Goal: Communication & Community: Ask a question

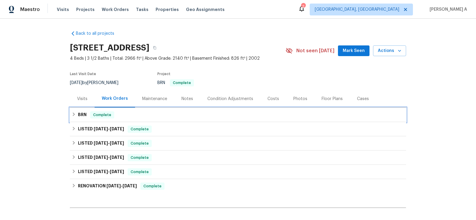
click at [169, 116] on div "BRN Complete" at bounding box center [238, 115] width 333 height 7
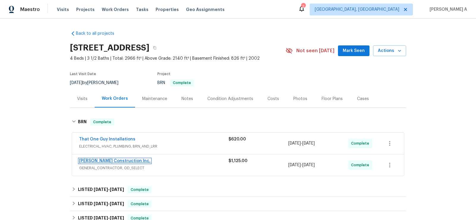
click at [115, 160] on link "[PERSON_NAME] Construction Inc." at bounding box center [114, 161] width 71 height 4
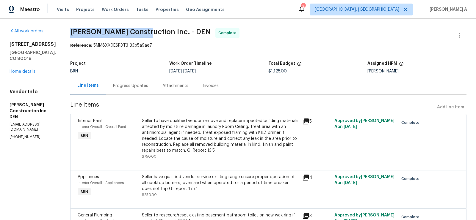
drag, startPoint x: 78, startPoint y: 32, endPoint x: 151, endPoint y: 29, distance: 72.6
click at [151, 29] on span "Hanson Construction Inc. - DEN" at bounding box center [140, 31] width 140 height 7
copy span "Hanson Construction"
click at [136, 89] on div "Progress Updates" at bounding box center [130, 86] width 35 height 6
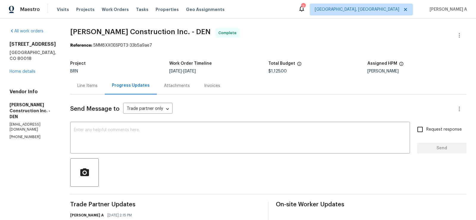
click at [98, 83] on div "Line Items" at bounding box center [87, 86] width 20 height 6
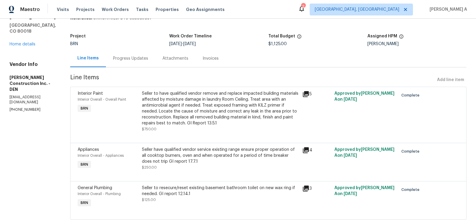
scroll to position [28, 0]
click at [224, 164] on div "Seller have qualified vendor service existing range ensure proper operation of …" at bounding box center [220, 158] width 157 height 24
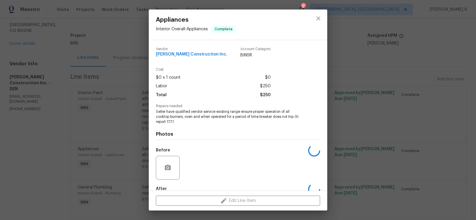
scroll to position [34, 0]
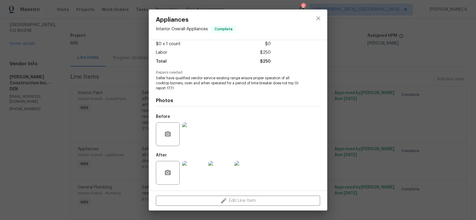
click at [199, 173] on img at bounding box center [194, 173] width 24 height 24
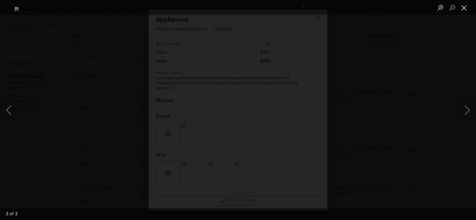
click at [463, 3] on button "Close lightbox" at bounding box center [464, 7] width 12 height 10
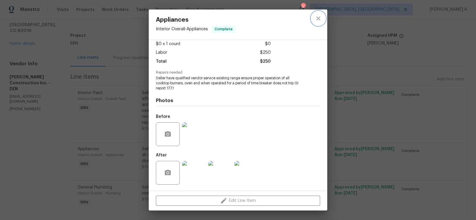
click at [321, 20] on icon "close" at bounding box center [318, 18] width 7 height 7
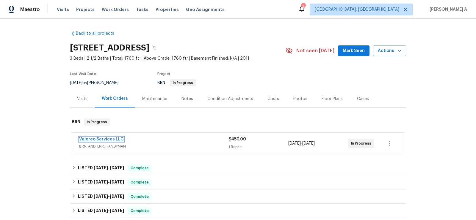
click at [108, 138] on link "Valereo Services LLC" at bounding box center [101, 139] width 45 height 4
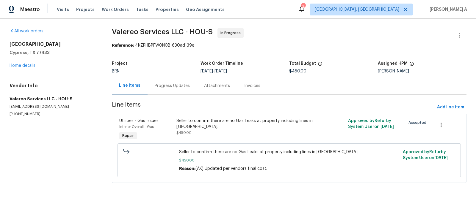
click at [163, 84] on div "Progress Updates" at bounding box center [172, 86] width 35 height 6
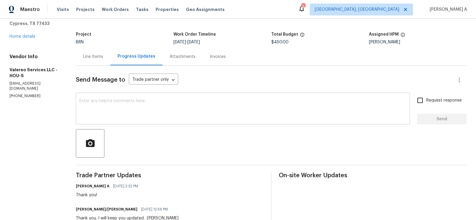
scroll to position [33, 0]
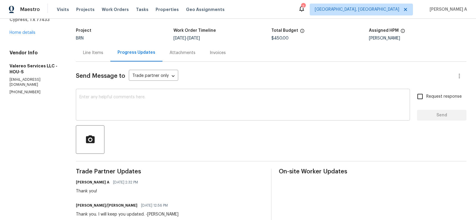
click at [200, 97] on textarea at bounding box center [242, 105] width 327 height 21
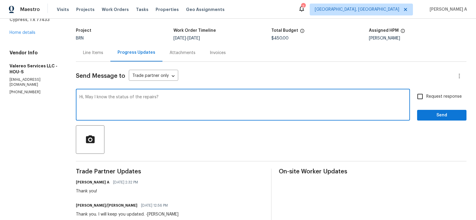
type textarea "Hi, May I know the status of the repairs?"
click at [421, 95] on input "Request response" at bounding box center [420, 96] width 12 height 12
checkbox input "true"
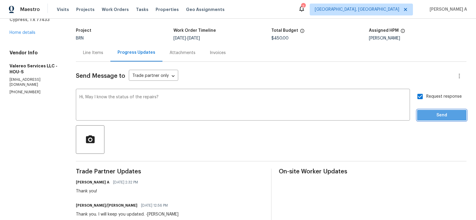
click at [437, 115] on span "Send" at bounding box center [442, 115] width 40 height 7
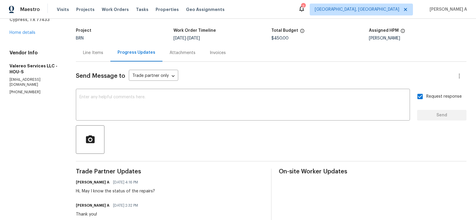
scroll to position [0, 0]
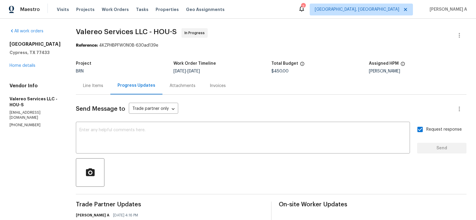
click at [97, 90] on div "Line Items" at bounding box center [93, 86] width 35 height 18
